Goal: Task Accomplishment & Management: Manage account settings

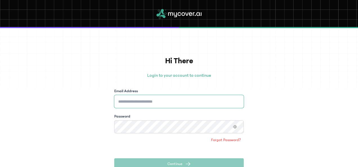
click at [160, 103] on input "Email Address" at bounding box center [178, 101] width 129 height 13
type input "**********"
click at [191, 102] on input "**********" at bounding box center [178, 101] width 129 height 13
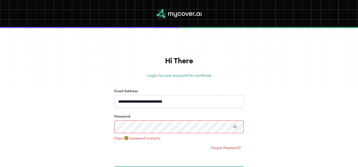
click at [321, 102] on div "**********" at bounding box center [179, 97] width 358 height 139
